Goal: Task Accomplishment & Management: Manage account settings

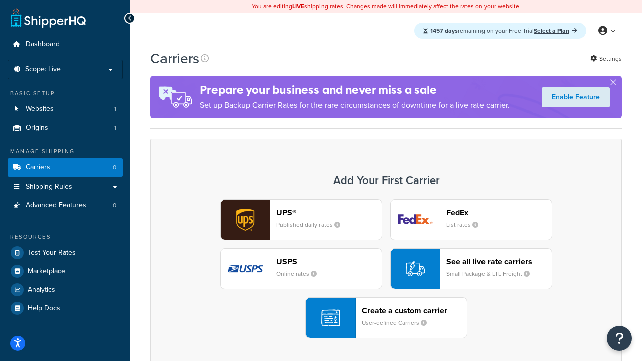
click at [386, 269] on div "UPS® Published daily rates FedEx List rates USPS Online rates See all live rate…" at bounding box center [386, 268] width 450 height 139
click at [499, 212] on header "FedEx" at bounding box center [498, 212] width 105 height 10
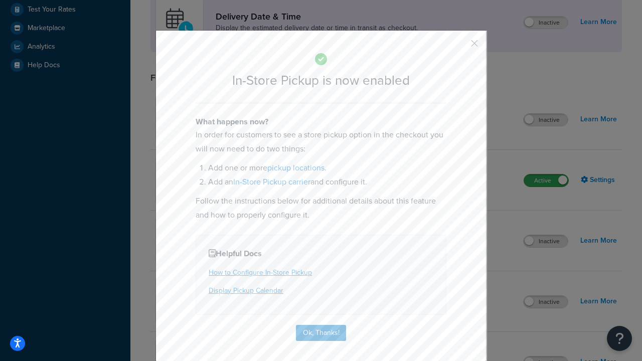
scroll to position [281, 0]
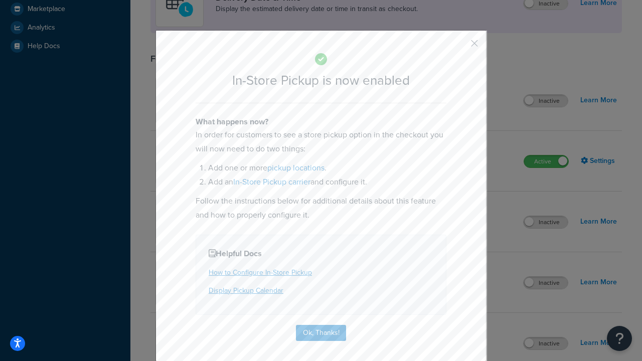
click at [459, 47] on button "button" at bounding box center [459, 47] width 3 height 3
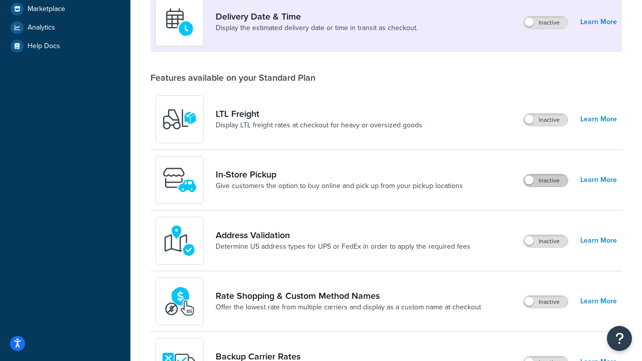
scroll to position [243, 0]
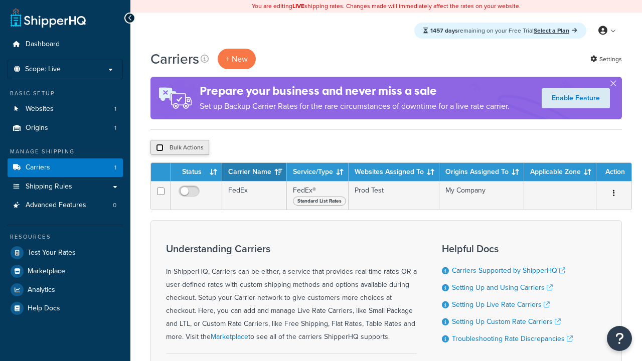
click at [159, 148] on input "checkbox" at bounding box center [160, 148] width 8 height 8
checkbox input "true"
click at [0, 0] on button "Delete" at bounding box center [0, 0] width 0 height 0
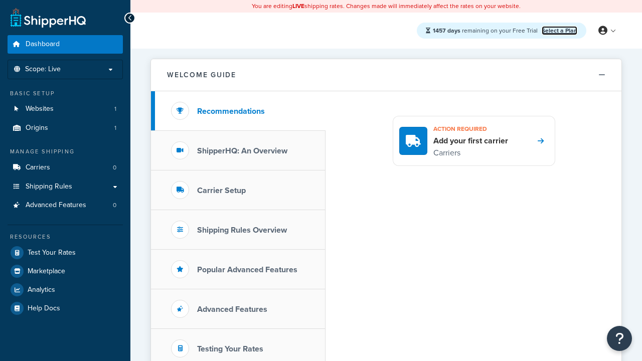
click at [559, 30] on link "Select a Plan" at bounding box center [559, 30] width 36 height 9
